Goal: Check status: Check status

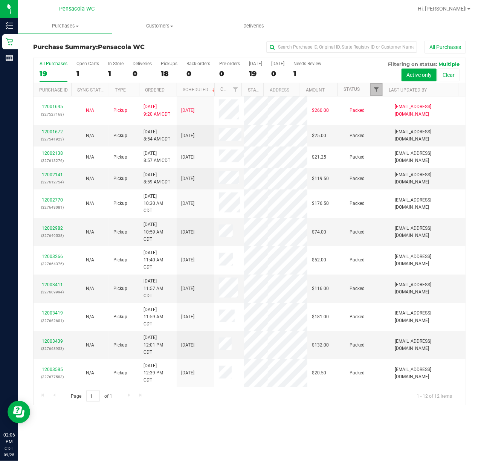
click at [376, 90] on span "Filter" at bounding box center [377, 90] width 6 height 6
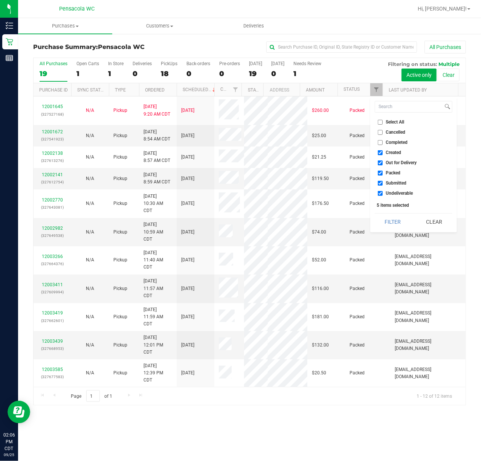
click at [382, 122] on input "Select All" at bounding box center [380, 122] width 5 height 5
checkbox input "true"
click at [382, 122] on input "Select All" at bounding box center [380, 122] width 5 height 5
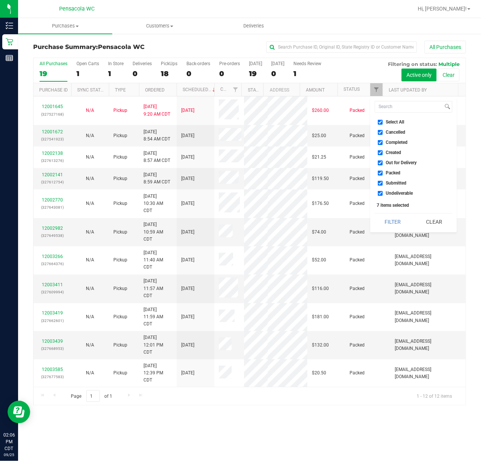
checkbox input "false"
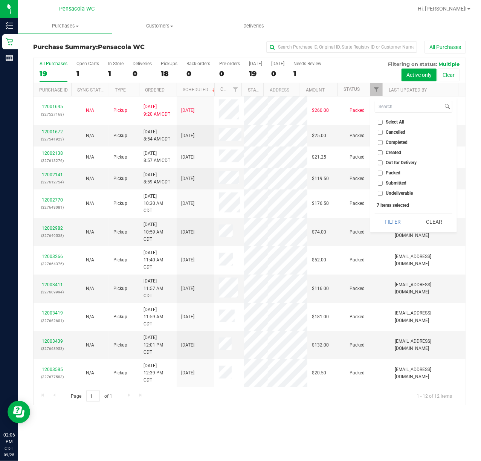
checkbox input "false"
click at [379, 184] on input "Submitted" at bounding box center [380, 183] width 5 height 5
checkbox input "true"
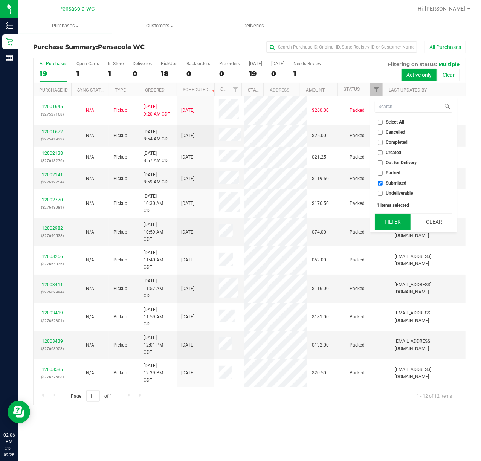
click at [388, 221] on button "Filter" at bounding box center [393, 222] width 36 height 17
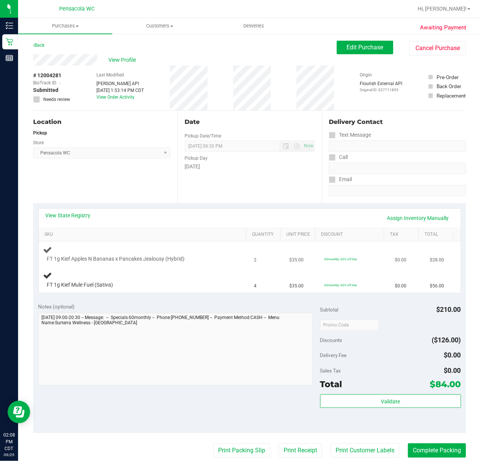
drag, startPoint x: 216, startPoint y: 263, endPoint x: 215, endPoint y: 259, distance: 4.8
click at [216, 263] on div at bounding box center [138, 263] width 182 height 0
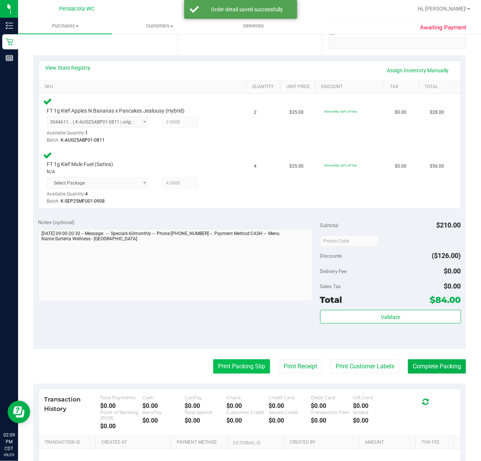
scroll to position [151, 0]
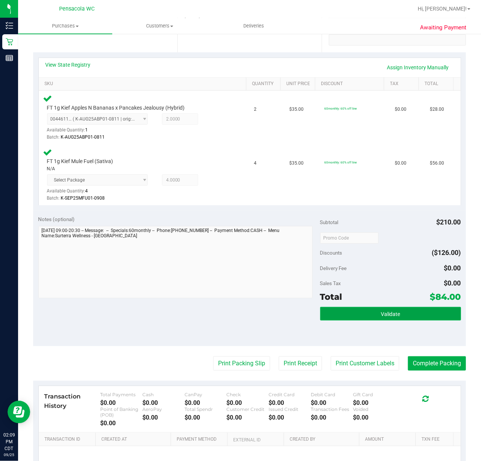
click at [357, 316] on button "Validate" at bounding box center [390, 314] width 141 height 14
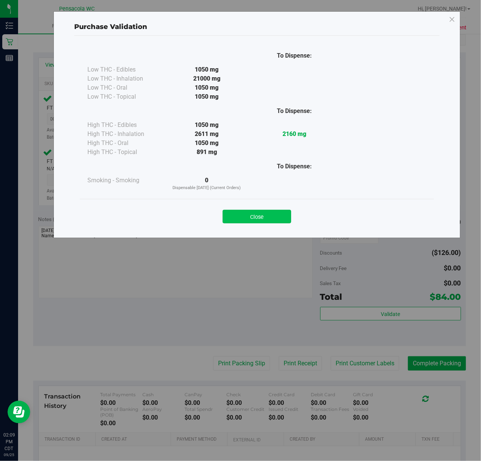
click at [263, 214] on button "Close" at bounding box center [257, 217] width 69 height 14
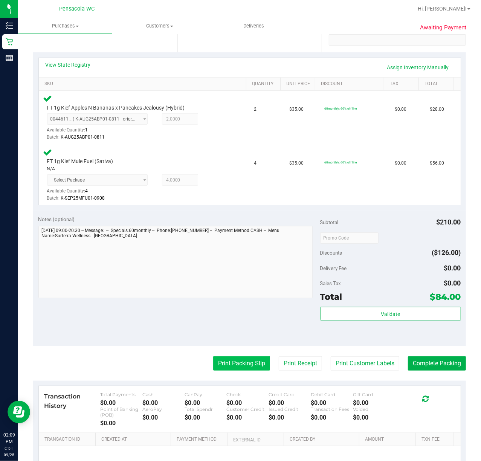
click at [222, 358] on button "Print Packing Slip" at bounding box center [241, 364] width 57 height 14
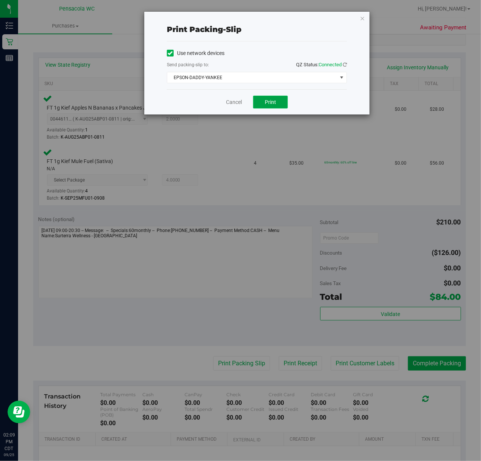
click at [276, 103] on span "Print" at bounding box center [270, 102] width 11 height 6
click at [362, 18] on icon "button" at bounding box center [362, 18] width 5 height 9
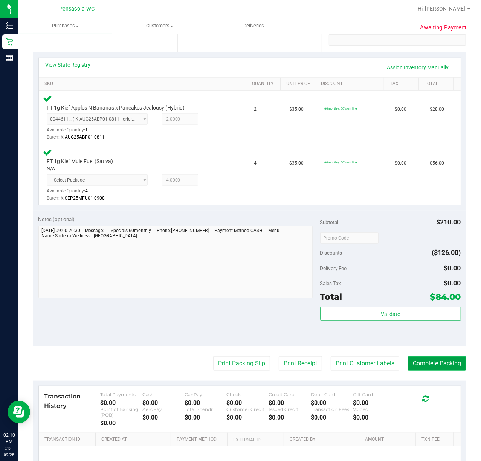
click at [410, 360] on button "Complete Packing" at bounding box center [437, 364] width 58 height 14
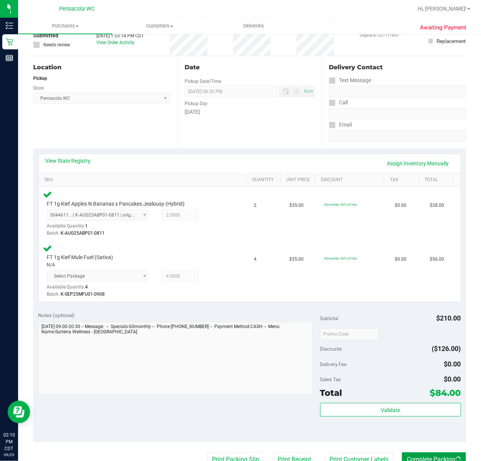
scroll to position [0, 0]
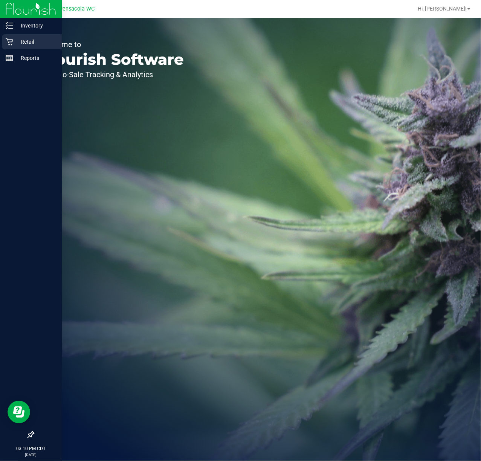
click at [11, 44] on icon at bounding box center [9, 41] width 7 height 7
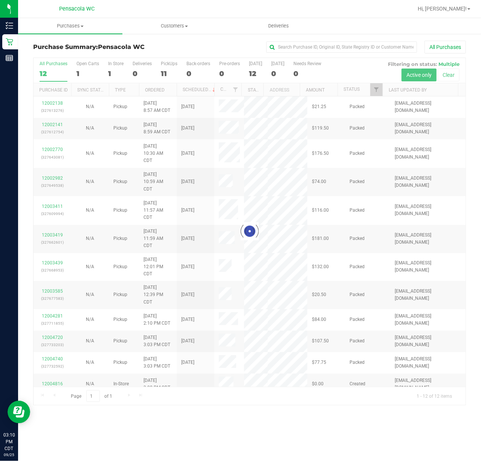
click at [377, 94] on div at bounding box center [250, 231] width 432 height 347
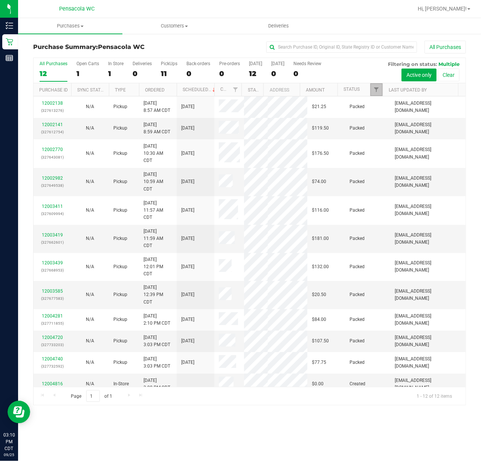
click at [377, 94] on link "Filter" at bounding box center [377, 89] width 12 height 13
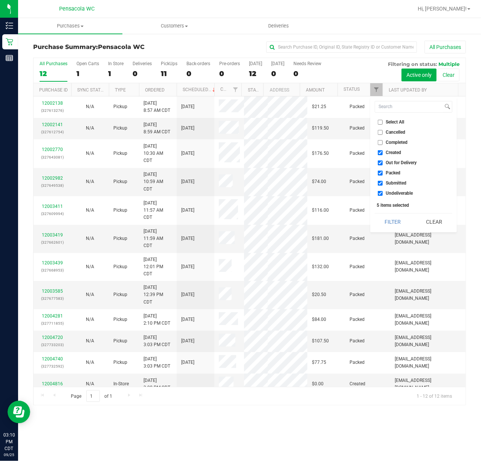
click at [379, 121] on input "Select All" at bounding box center [380, 122] width 5 height 5
checkbox input "true"
click at [379, 121] on input "Select All" at bounding box center [380, 122] width 5 height 5
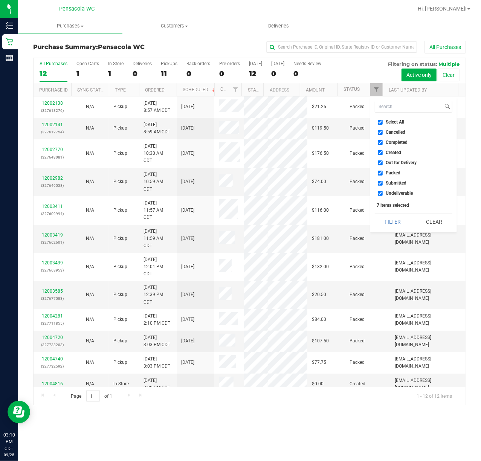
checkbox input "false"
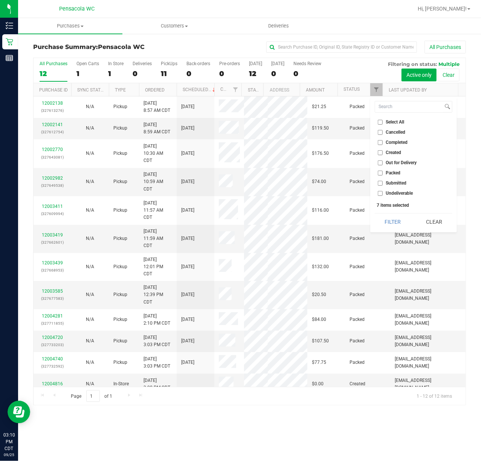
checkbox input "false"
click at [381, 184] on input "Submitted" at bounding box center [380, 183] width 5 height 5
checkbox input "true"
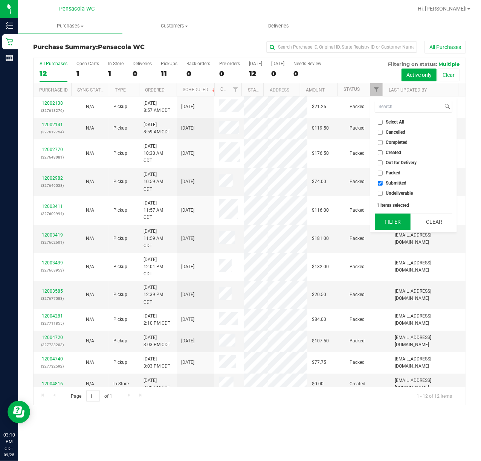
click at [388, 225] on button "Filter" at bounding box center [393, 222] width 36 height 17
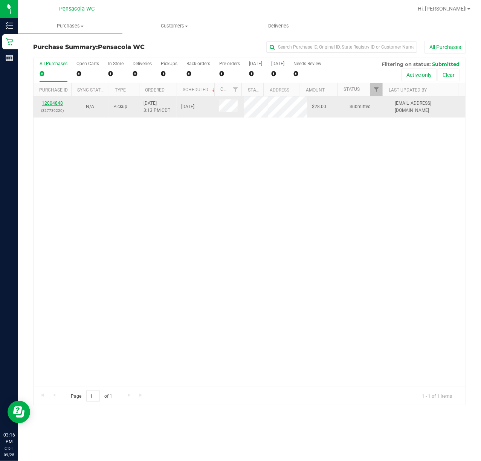
click at [51, 103] on link "12004848" at bounding box center [52, 103] width 21 height 5
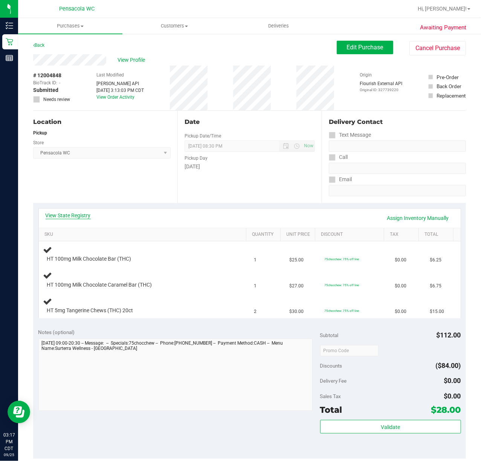
click at [78, 215] on link "View State Registry" at bounding box center [68, 216] width 45 height 8
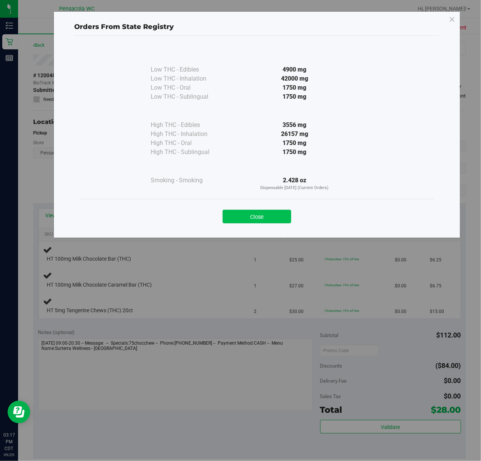
click at [264, 220] on button "Close" at bounding box center [257, 217] width 69 height 14
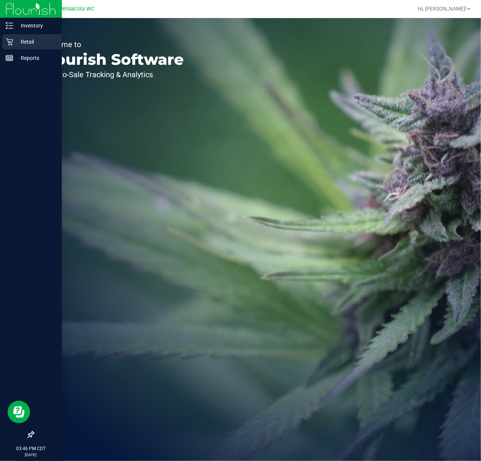
click at [6, 44] on icon at bounding box center [10, 42] width 8 height 8
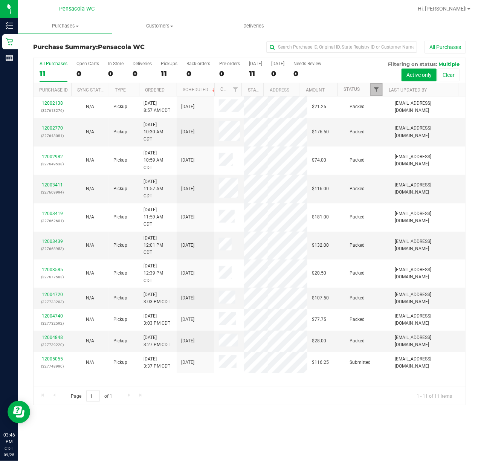
click at [375, 91] on span "Filter" at bounding box center [377, 90] width 6 height 6
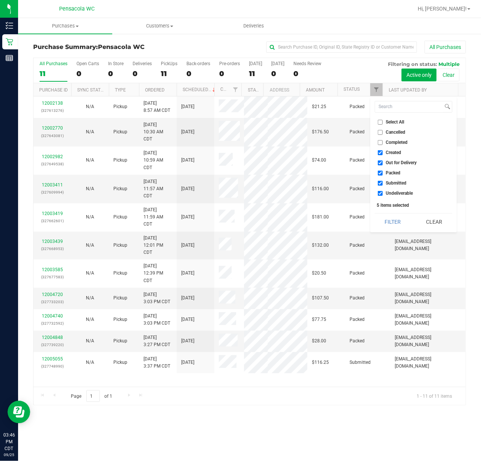
click at [379, 121] on input "Select All" at bounding box center [380, 122] width 5 height 5
checkbox input "true"
click at [379, 121] on input "Select All" at bounding box center [380, 122] width 5 height 5
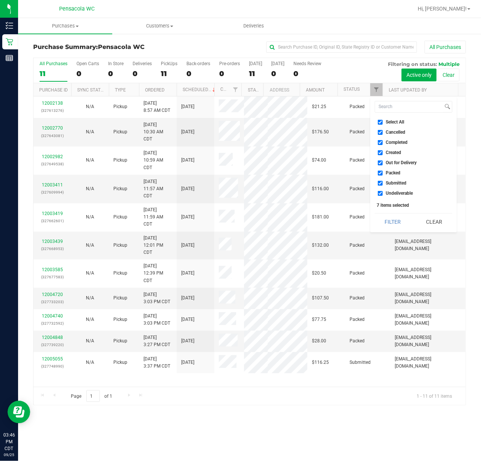
checkbox input "false"
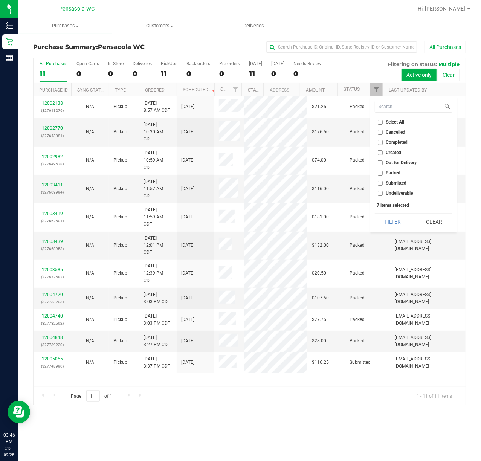
checkbox input "false"
click at [379, 181] on input "Submitted" at bounding box center [380, 183] width 5 height 5
checkbox input "true"
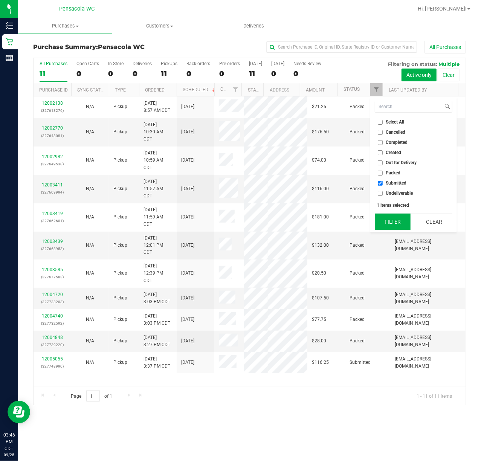
click at [392, 221] on button "Filter" at bounding box center [393, 222] width 36 height 17
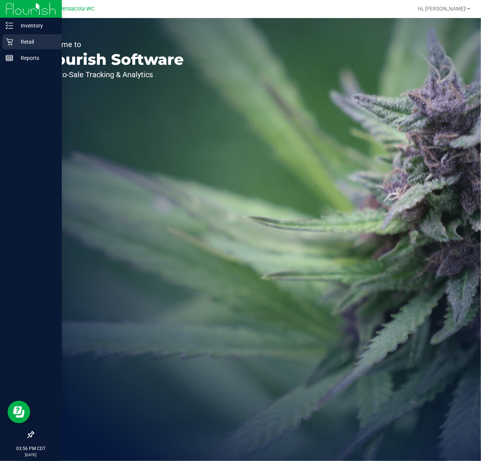
click at [17, 44] on p "Retail" at bounding box center [35, 41] width 45 height 9
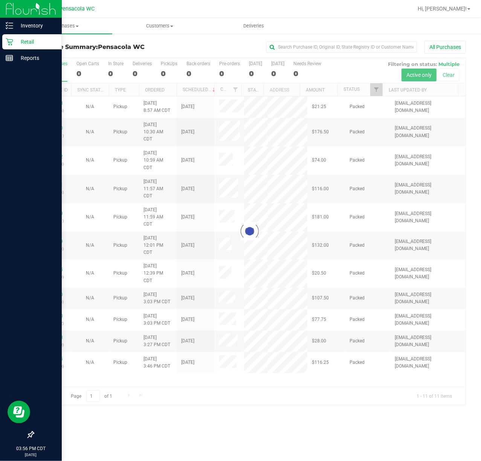
click at [381, 87] on div at bounding box center [250, 231] width 432 height 347
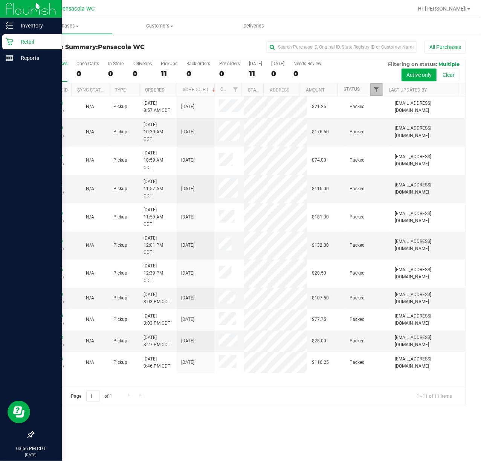
click at [377, 90] on span "Filter" at bounding box center [377, 90] width 6 height 6
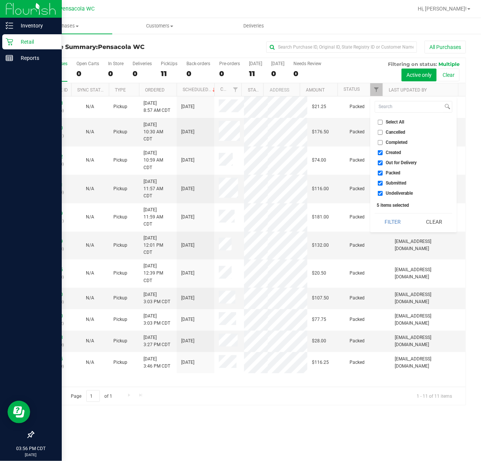
click at [398, 123] on span "Select All" at bounding box center [395, 122] width 18 height 5
click at [383, 123] on input "Select All" at bounding box center [380, 122] width 5 height 5
checkbox input "true"
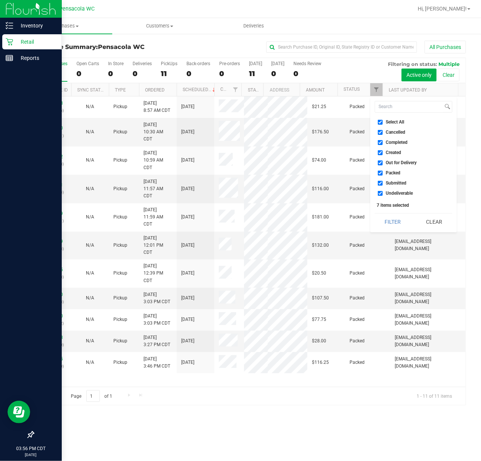
click at [398, 121] on span "Select All" at bounding box center [395, 122] width 18 height 5
click at [383, 121] on input "Select All" at bounding box center [380, 122] width 5 height 5
checkbox input "false"
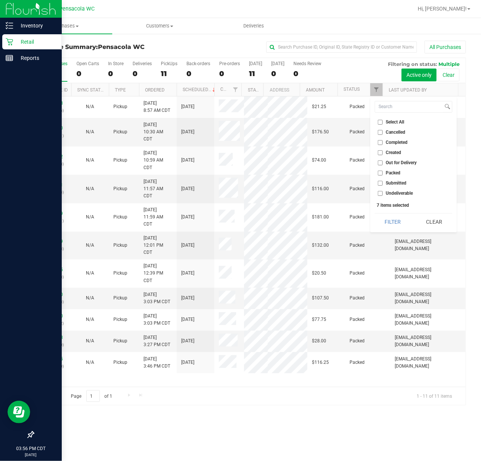
checkbox input "false"
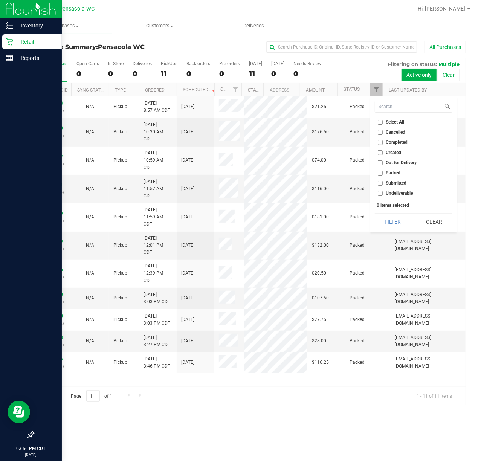
click at [400, 183] on span "Submitted" at bounding box center [396, 183] width 21 height 5
click at [383, 183] on input "Submitted" at bounding box center [380, 183] width 5 height 5
checkbox input "true"
click at [394, 222] on button "Filter" at bounding box center [393, 222] width 36 height 17
